Goal: Check status

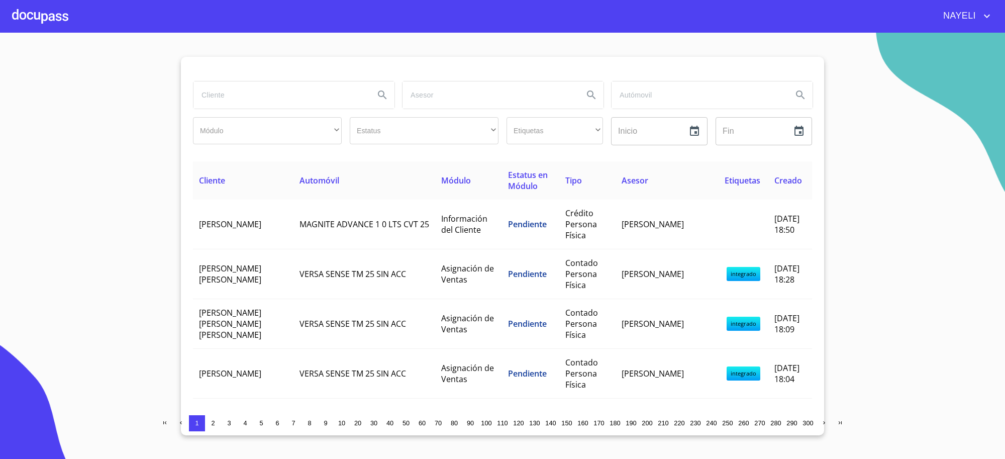
click at [269, 96] on input "search" at bounding box center [279, 94] width 173 height 27
type input "[PERSON_NAME]"
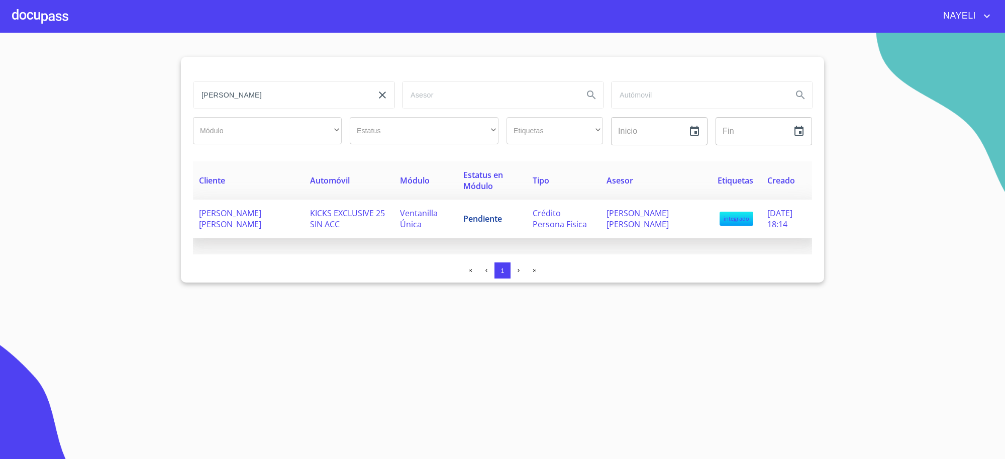
click at [548, 219] on span "Crédito Persona Física" at bounding box center [560, 218] width 54 height 22
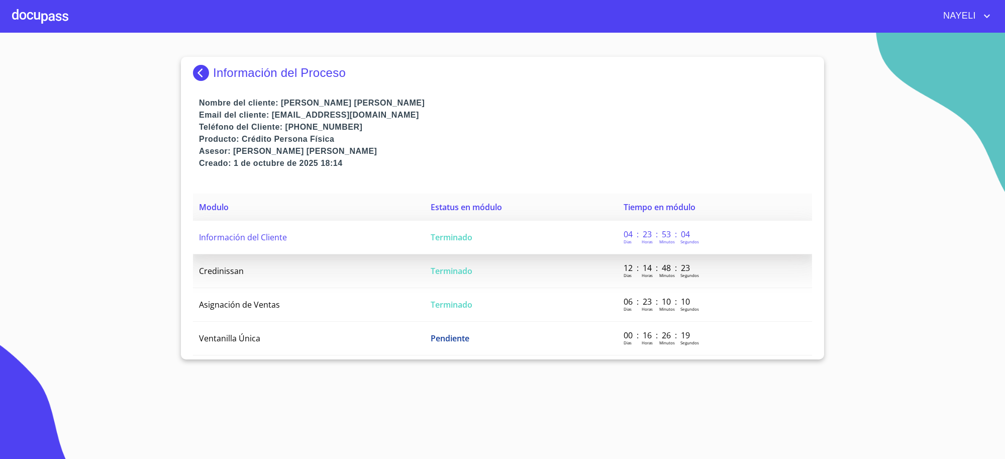
click at [513, 240] on td "Terminado" at bounding box center [521, 238] width 193 height 34
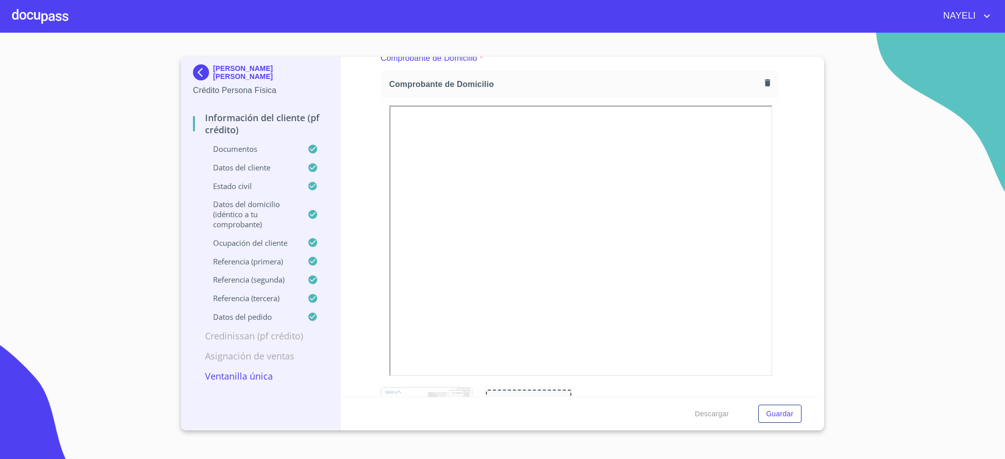
scroll to position [628, 0]
click at [690, 324] on div at bounding box center [579, 190] width 397 height 289
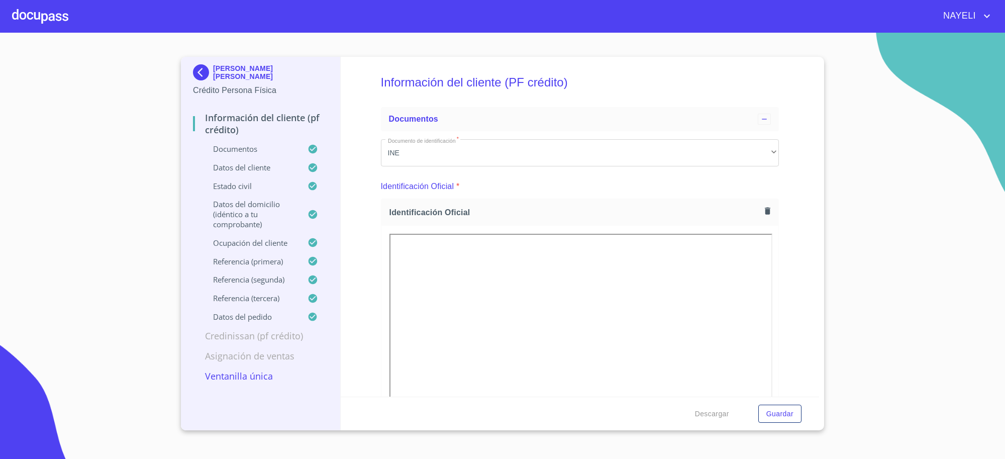
scroll to position [0, 0]
click at [232, 74] on p "[PERSON_NAME] [PERSON_NAME]" at bounding box center [270, 72] width 115 height 16
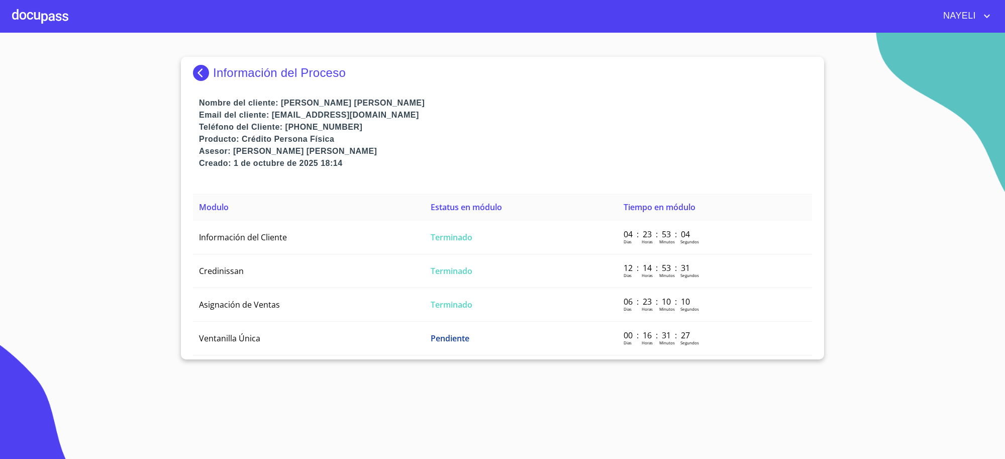
click at [232, 74] on p "Información del Proceso" at bounding box center [279, 73] width 133 height 14
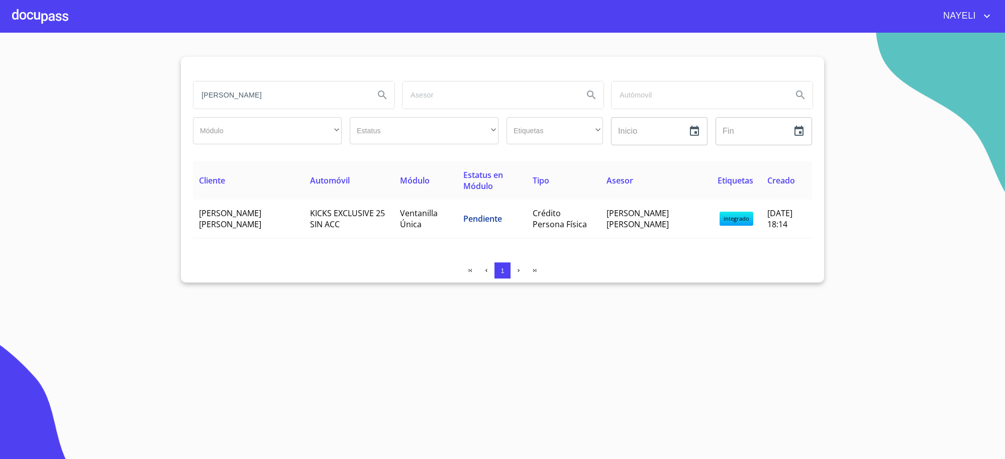
click at [291, 93] on input "[PERSON_NAME]" at bounding box center [279, 94] width 173 height 27
type input "[PERSON_NAME] de [GEOGRAPHIC_DATA]"
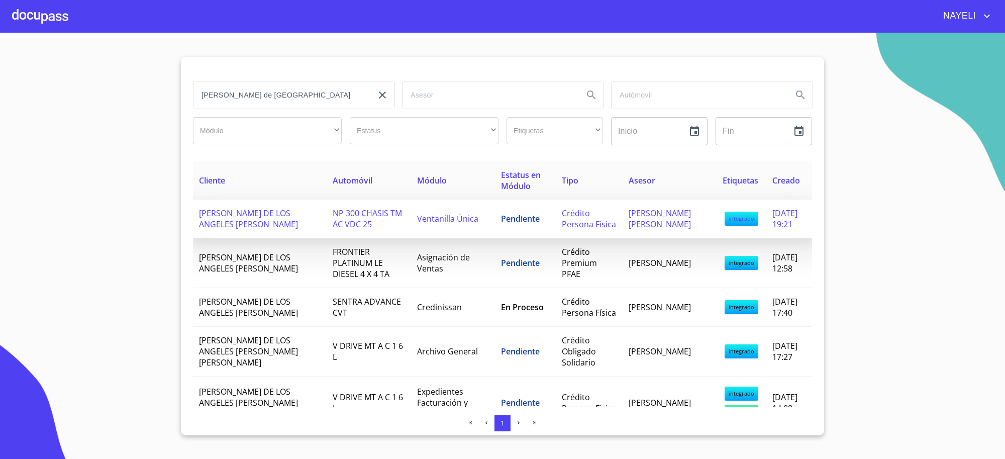
click at [330, 204] on td "NP 300 CHASIS TM AC VDC 25" at bounding box center [369, 218] width 85 height 39
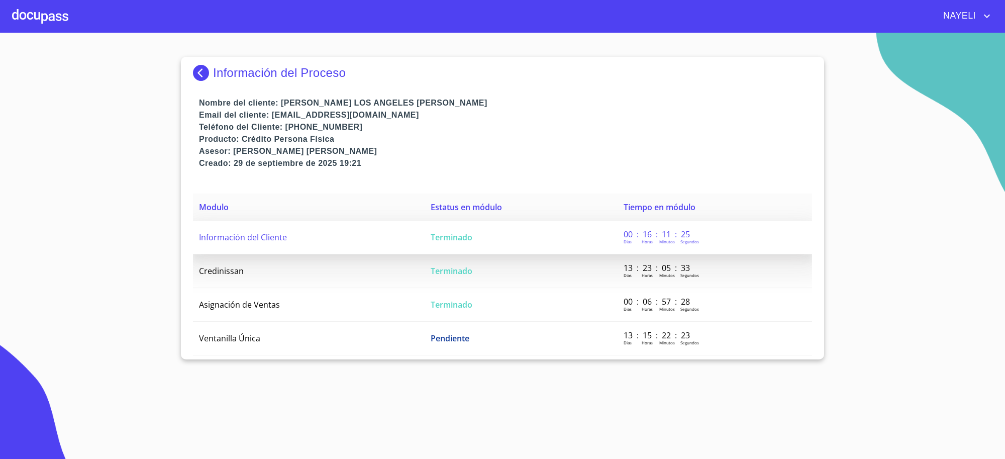
click at [355, 233] on td "Información del Cliente" at bounding box center [309, 238] width 232 height 34
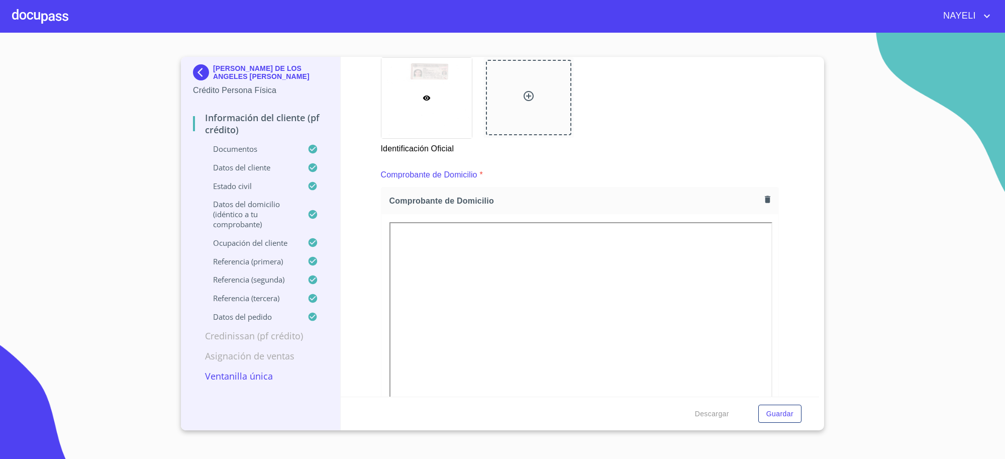
scroll to position [628, 0]
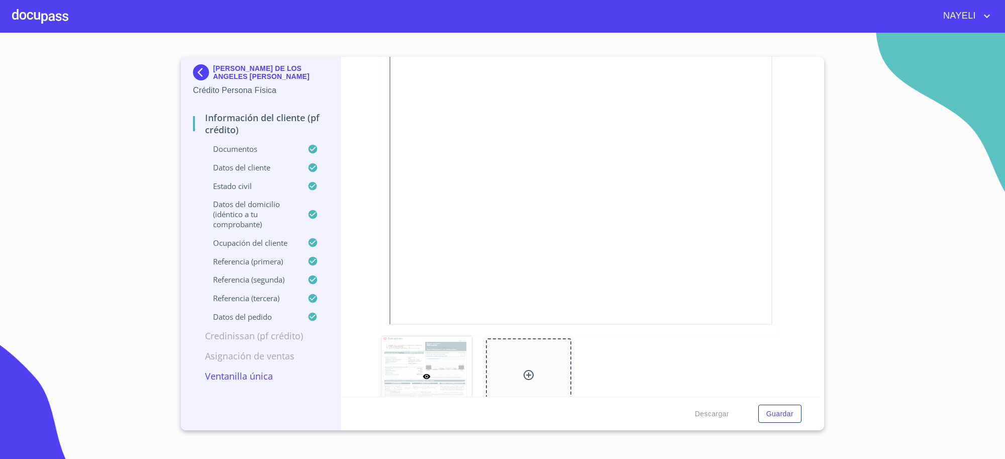
drag, startPoint x: 606, startPoint y: 325, endPoint x: 646, endPoint y: 328, distance: 39.3
click at [646, 328] on div at bounding box center [579, 190] width 397 height 289
click at [631, 324] on div at bounding box center [579, 190] width 397 height 289
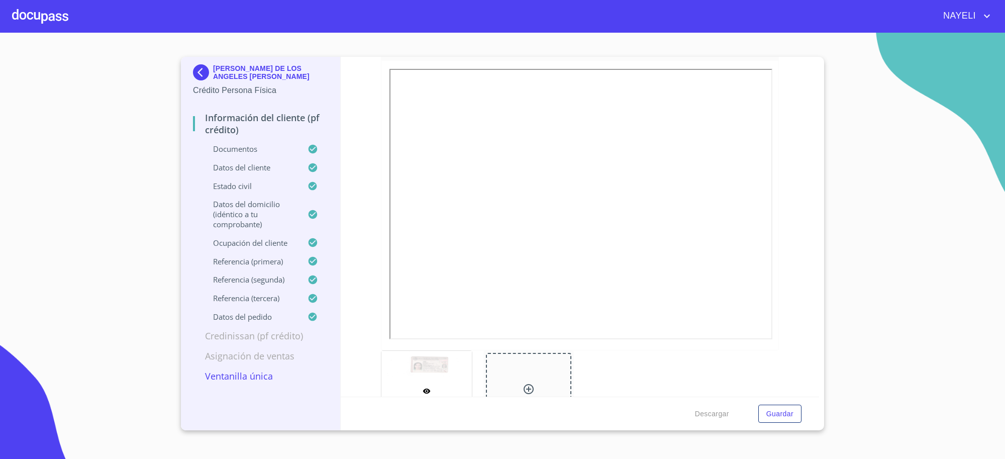
scroll to position [209, 0]
